Goal: Information Seeking & Learning: Learn about a topic

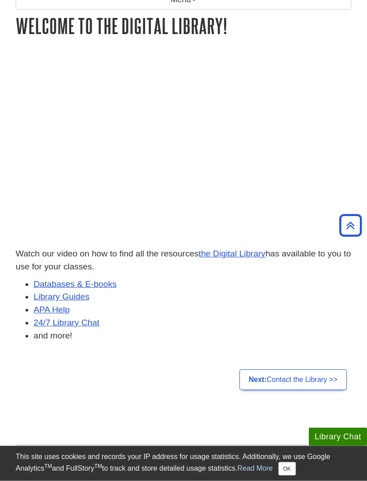
scroll to position [135, 0]
click at [254, 253] on link "the Digital Library" at bounding box center [232, 253] width 67 height 9
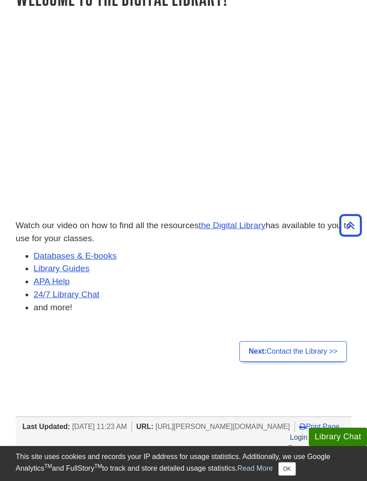
scroll to position [164, 0]
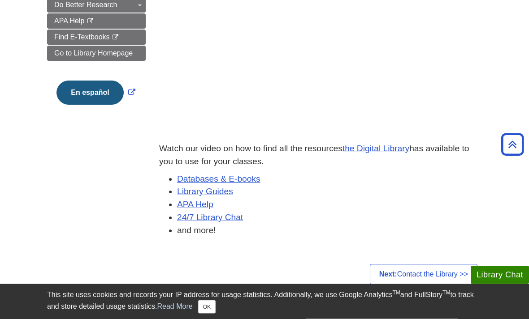
scroll to position [215, 0]
click at [253, 174] on link "Databases & E-books" at bounding box center [218, 178] width 83 height 9
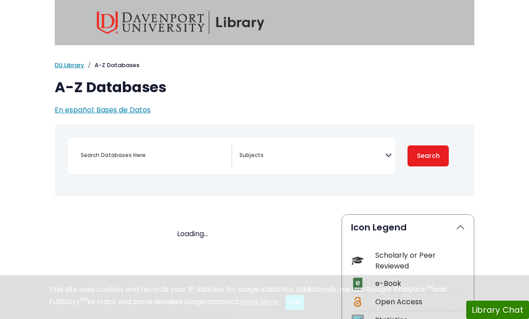
select select "Database Subject Filter"
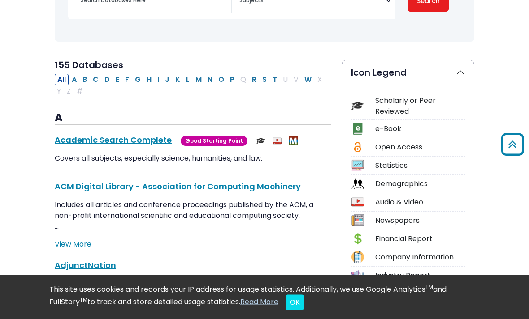
scroll to position [157, 0]
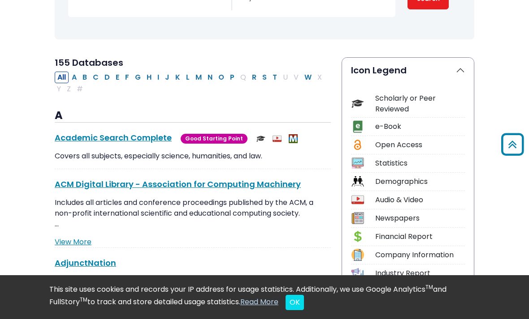
click at [158, 136] on link "Academic Search Complete This link opens in a new window" at bounding box center [113, 137] width 117 height 11
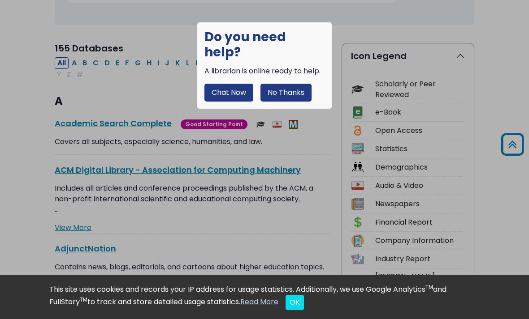
click at [291, 84] on button "No Thanks" at bounding box center [285, 93] width 51 height 18
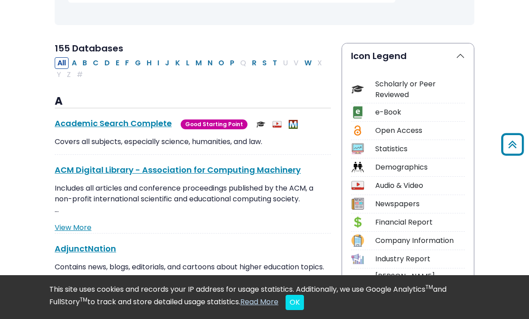
click at [304, 303] on button "OK" at bounding box center [294, 302] width 18 height 15
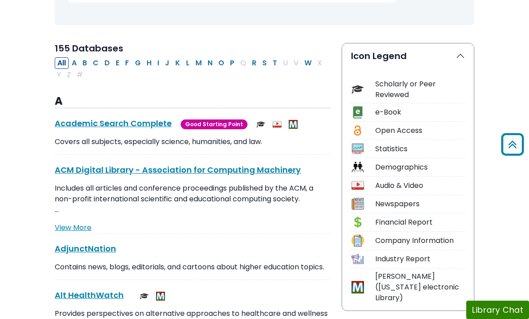
click at [501, 309] on button "Library Chat" at bounding box center [497, 310] width 63 height 18
